Goal: Transaction & Acquisition: Subscribe to service/newsletter

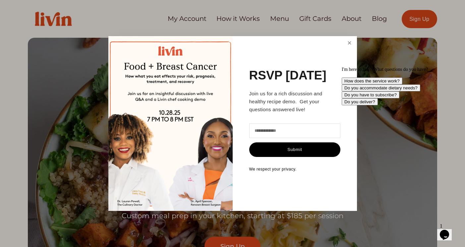
click at [349, 42] on link "Close" at bounding box center [349, 43] width 13 height 12
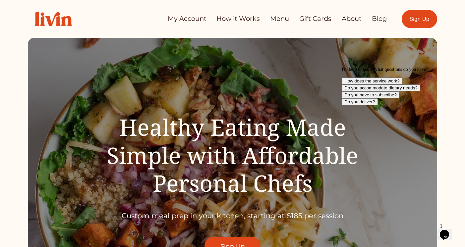
click at [342, 67] on icon "Chat attention grabber" at bounding box center [342, 67] width 0 height 0
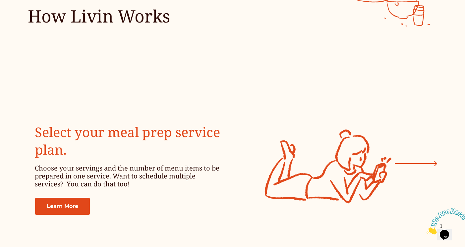
scroll to position [899, 0]
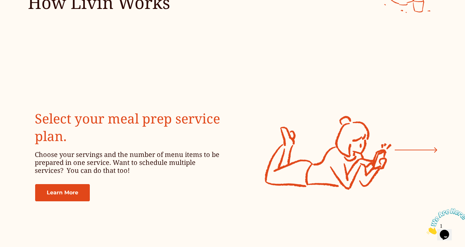
click at [278, 75] on img at bounding box center [332, 158] width 198 height 238
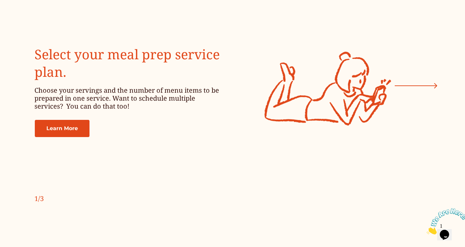
scroll to position [951, 0]
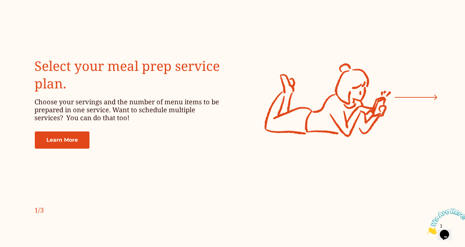
click at [418, 103] on button "Next slide" at bounding box center [416, 97] width 42 height 15
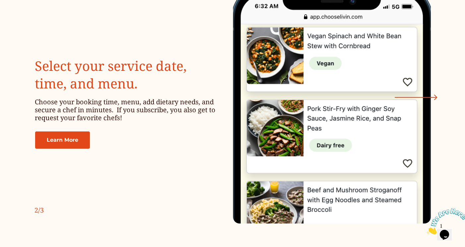
click at [420, 98] on icon "Next slide" at bounding box center [416, 97] width 42 height 5
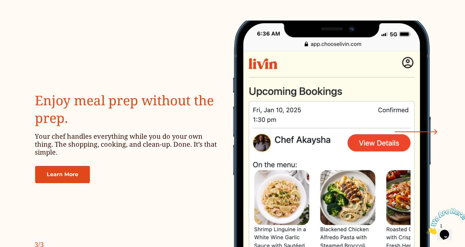
scroll to position [921, 0]
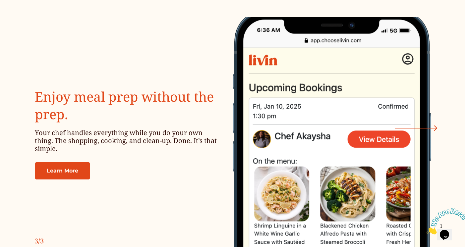
click at [418, 127] on icon "Next slide" at bounding box center [416, 128] width 42 height 5
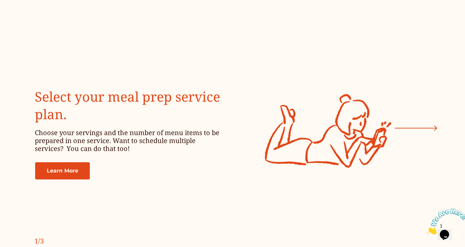
click at [418, 127] on icon "Next slide" at bounding box center [416, 128] width 42 height 5
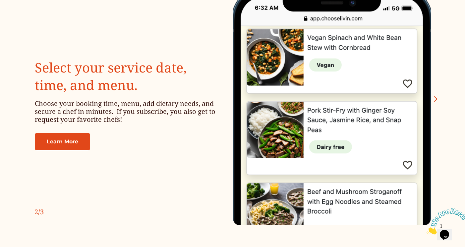
scroll to position [951, 0]
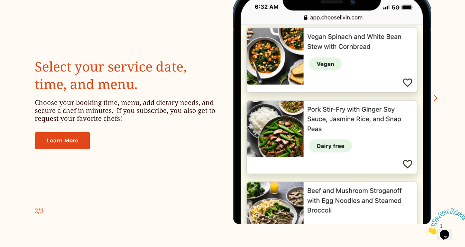
click at [414, 96] on icon "Next slide" at bounding box center [416, 98] width 42 height 5
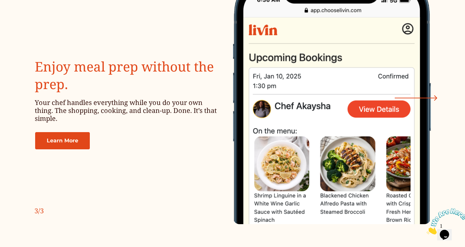
click at [174, 108] on p "Your chef handles everything while you do your own thing. The shopping, cooking…" at bounding box center [128, 111] width 187 height 24
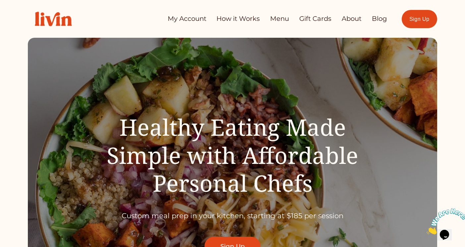
click at [270, 96] on div "Healthy Eating Made Simple with Affordable Personal Chefs Custom meal prep in y…" at bounding box center [233, 163] width 410 height 188
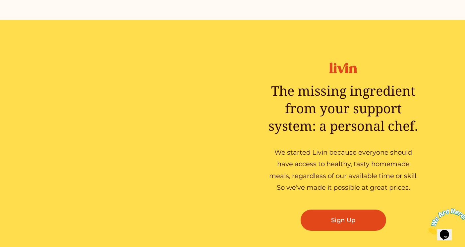
scroll to position [753, 0]
